Goal: Purchase product/service

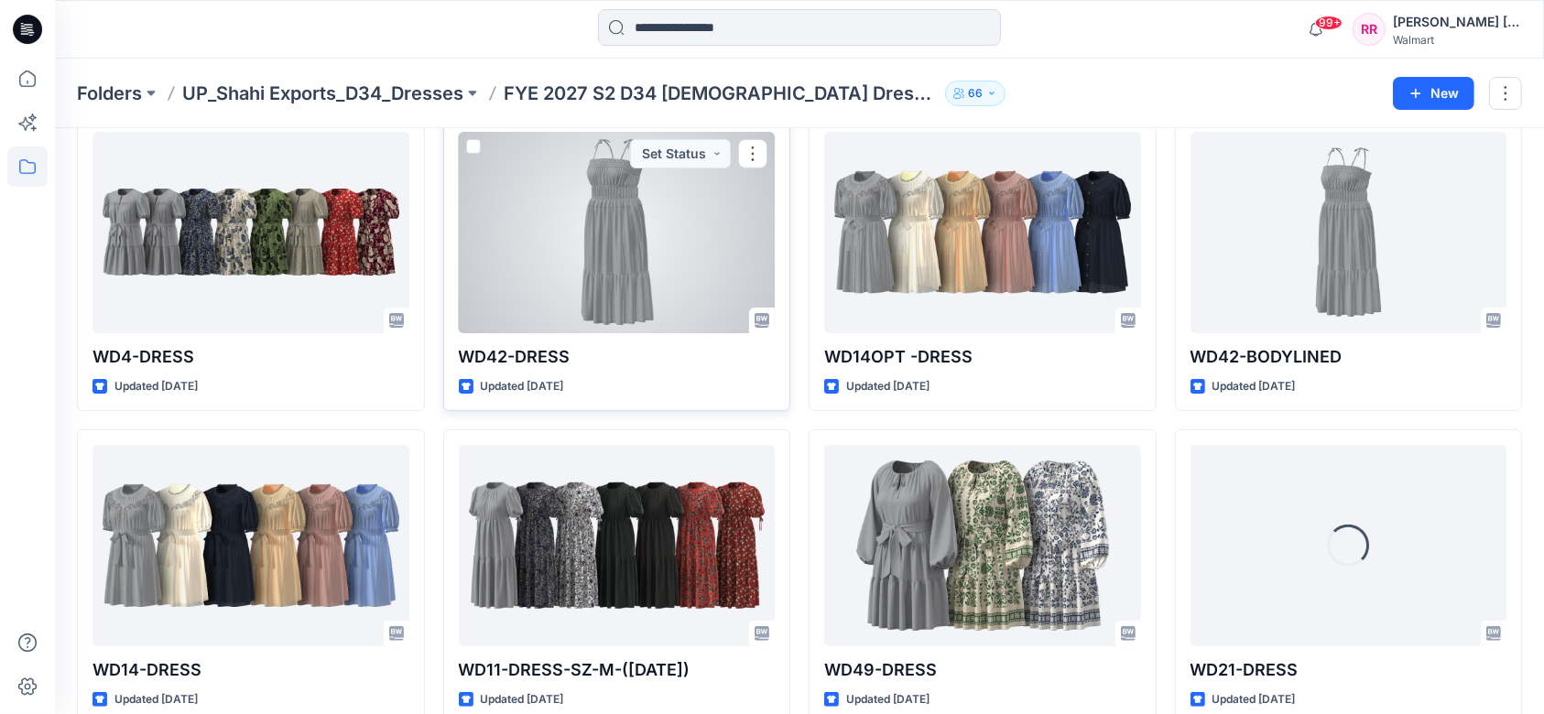
scroll to position [366, 0]
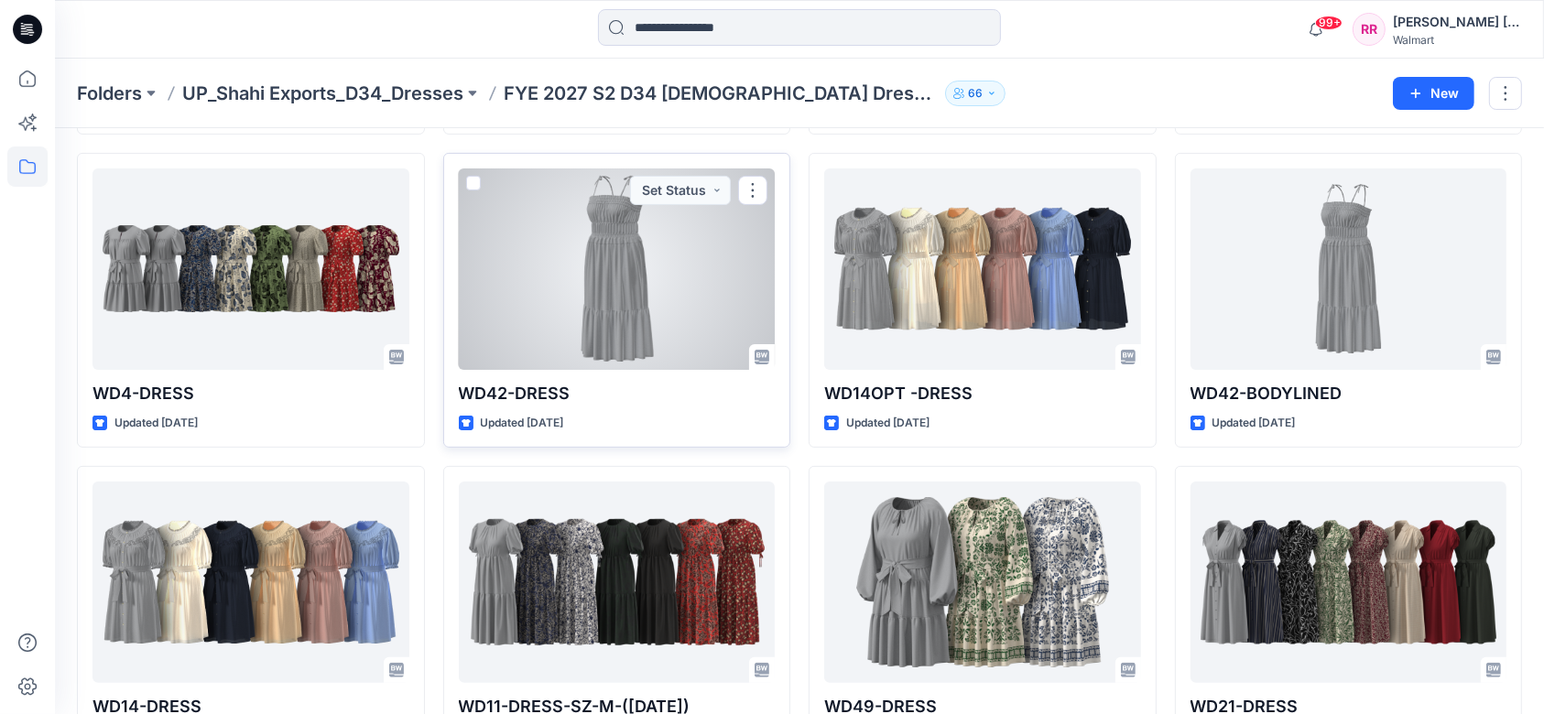
click at [623, 279] on div at bounding box center [617, 268] width 317 height 201
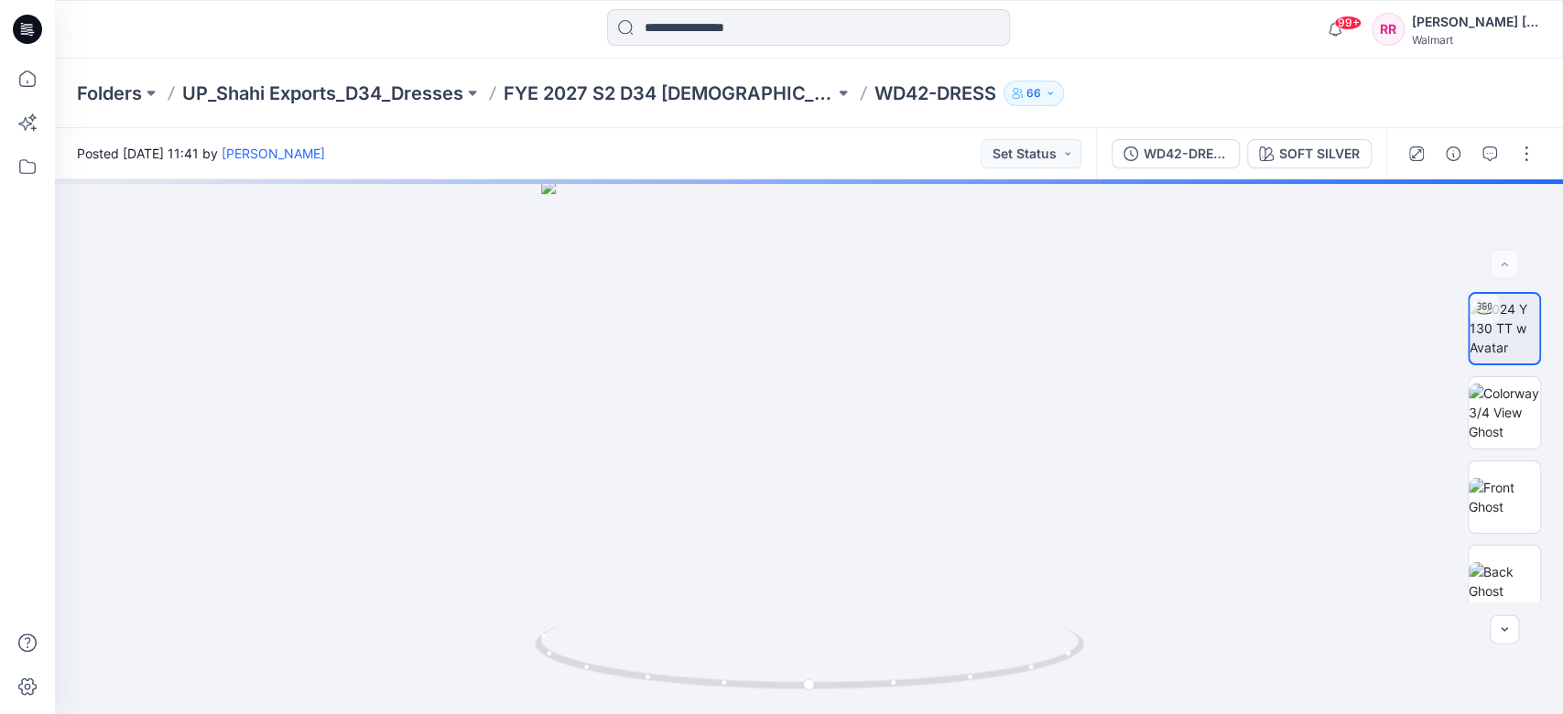
click at [1290, 135] on div "WD42-DRESS SOFT SILVER" at bounding box center [1241, 153] width 290 height 51
click at [1303, 157] on div "SOFT SILVER" at bounding box center [1319, 154] width 81 height 20
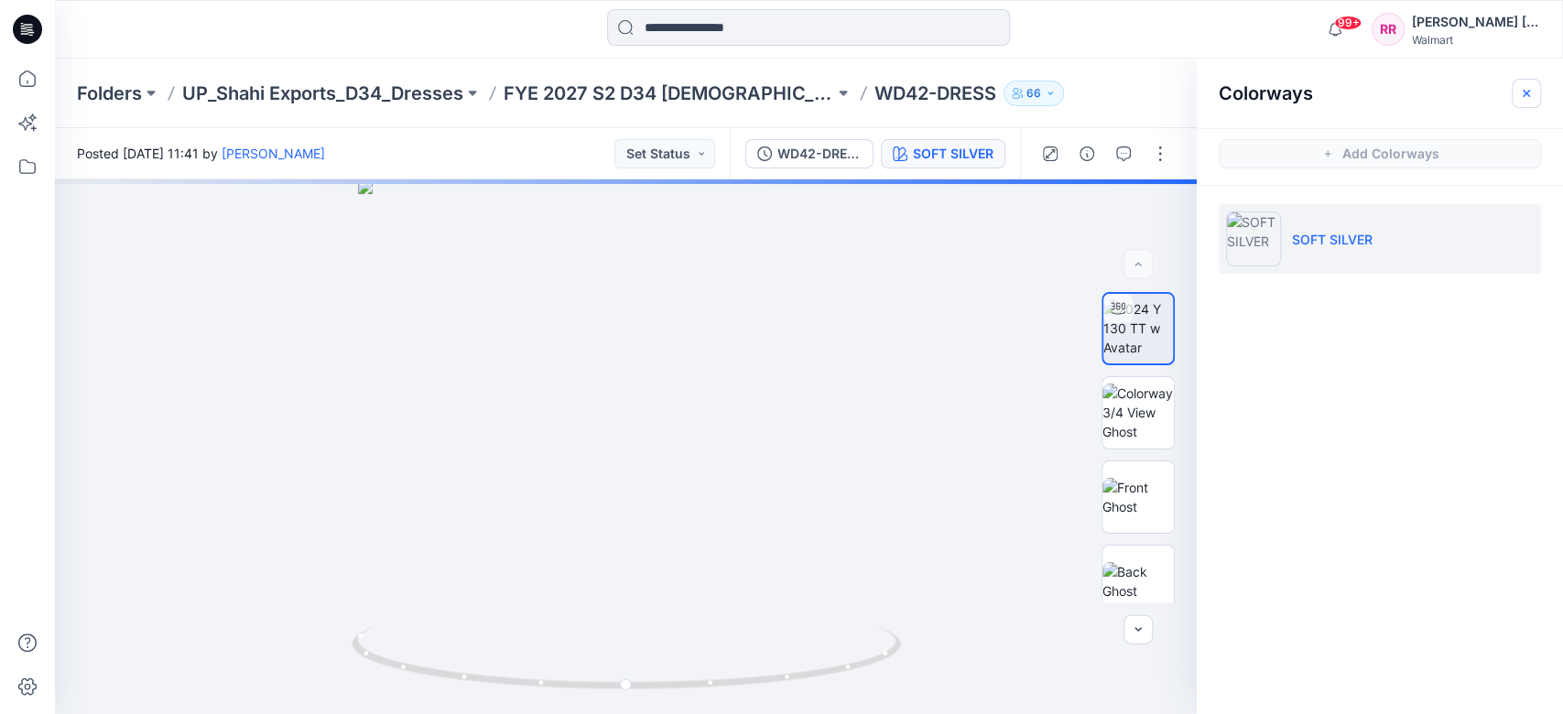
click at [1519, 96] on icon "button" at bounding box center [1526, 93] width 15 height 15
